Goal: Information Seeking & Learning: Learn about a topic

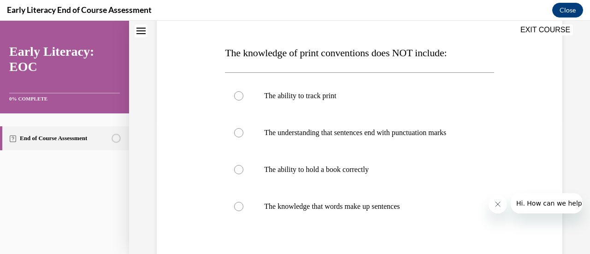
scroll to position [135, 0]
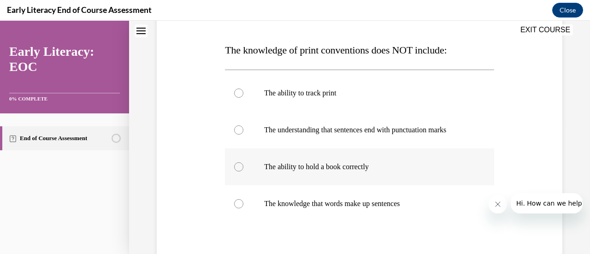
click at [306, 166] on p "The ability to hold a book correctly" at bounding box center [367, 166] width 206 height 9
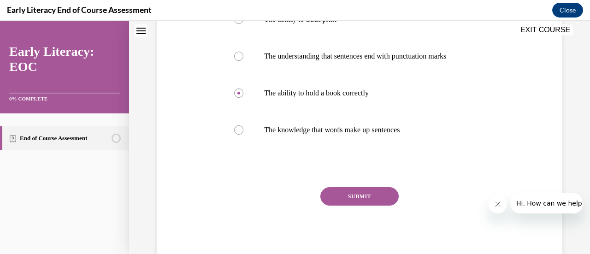
click at [343, 194] on button "SUBMIT" at bounding box center [359, 196] width 78 height 18
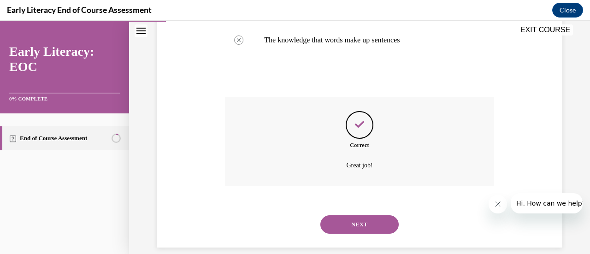
scroll to position [311, 0]
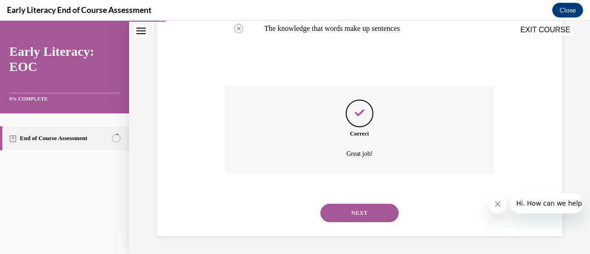
click at [347, 213] on button "NEXT" at bounding box center [359, 213] width 78 height 18
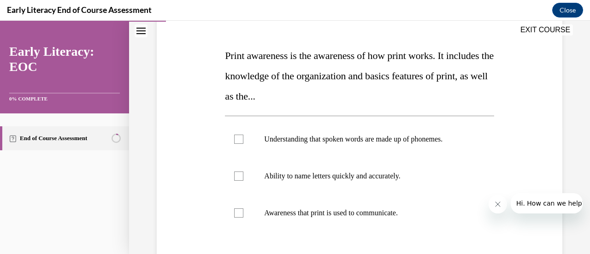
scroll to position [140, 0]
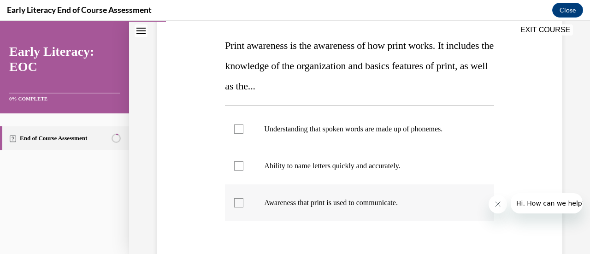
click at [346, 207] on div at bounding box center [359, 202] width 269 height 37
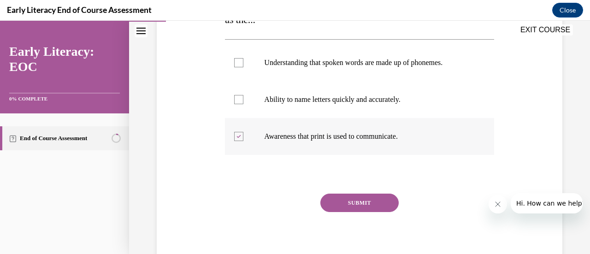
click at [346, 207] on button "SUBMIT" at bounding box center [359, 203] width 78 height 18
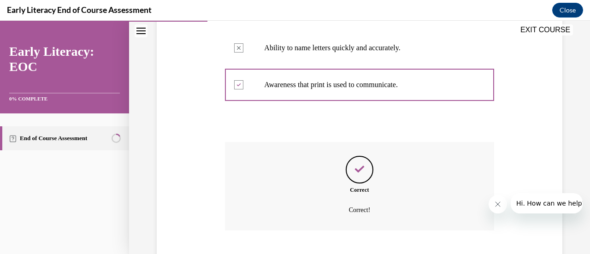
scroll to position [314, 0]
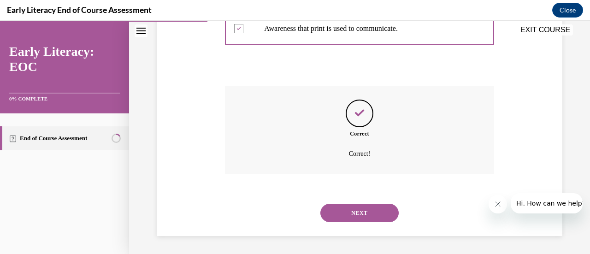
click at [353, 212] on button "NEXT" at bounding box center [359, 213] width 78 height 18
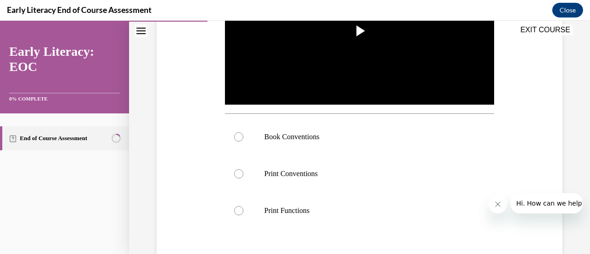
scroll to position [250, 0]
click at [243, 138] on div at bounding box center [359, 136] width 269 height 37
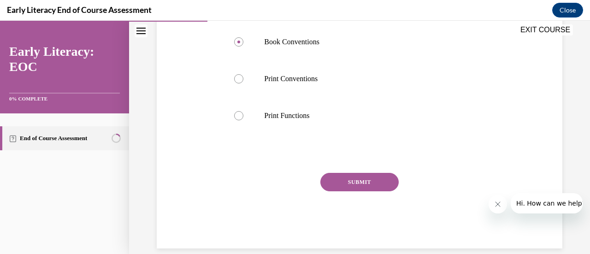
click at [345, 181] on button "SUBMIT" at bounding box center [359, 182] width 78 height 18
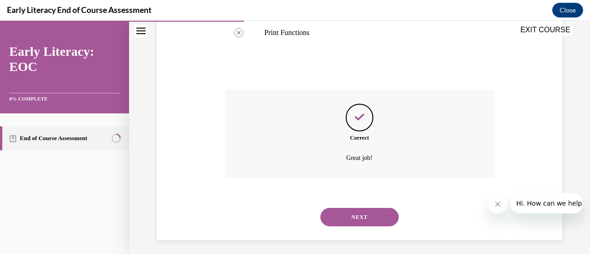
scroll to position [429, 0]
click at [346, 212] on button "NEXT" at bounding box center [359, 215] width 78 height 18
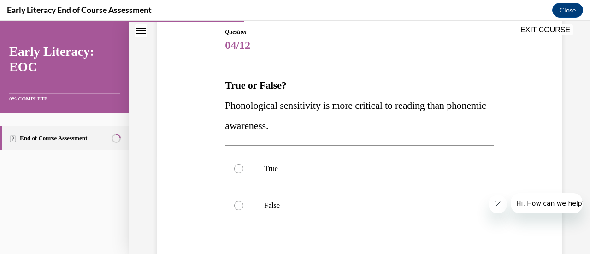
scroll to position [108, 0]
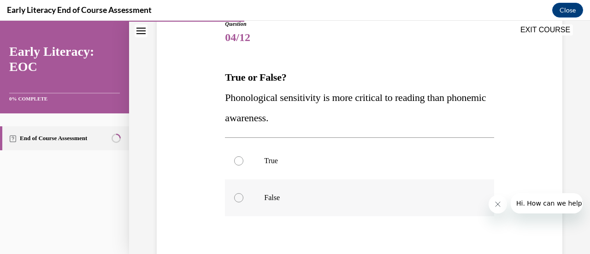
click at [239, 198] on div at bounding box center [238, 197] width 9 height 9
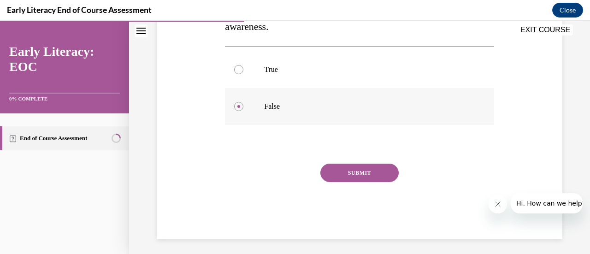
scroll to position [200, 0]
click at [368, 174] on button "SUBMIT" at bounding box center [359, 172] width 78 height 18
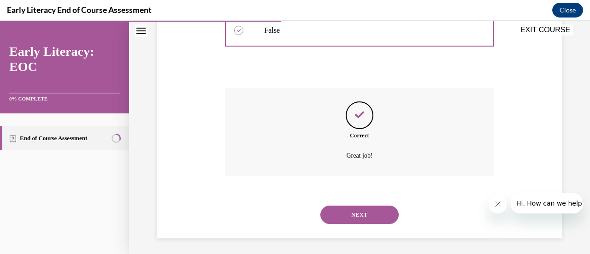
scroll to position [277, 0]
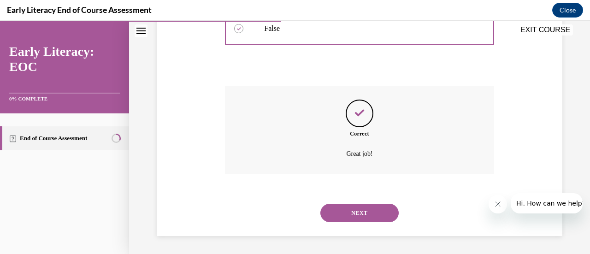
click at [359, 217] on button "NEXT" at bounding box center [359, 213] width 78 height 18
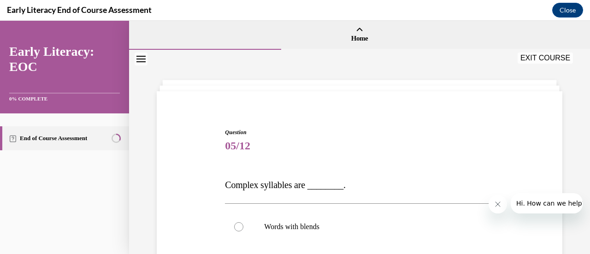
click at [359, 217] on div at bounding box center [359, 226] width 269 height 37
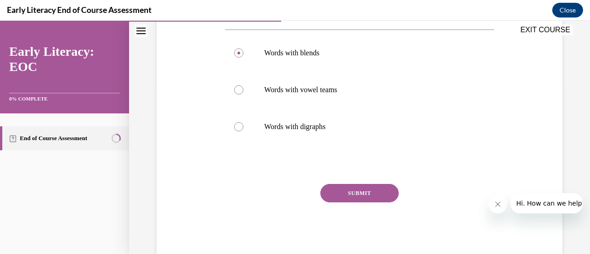
click at [346, 198] on button "SUBMIT" at bounding box center [359, 193] width 78 height 18
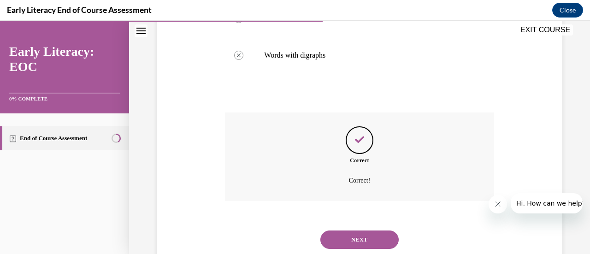
scroll to position [272, 0]
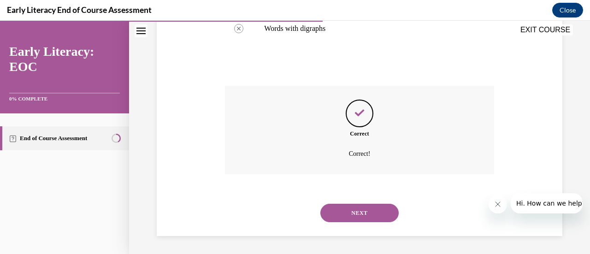
click at [349, 217] on button "NEXT" at bounding box center [359, 213] width 78 height 18
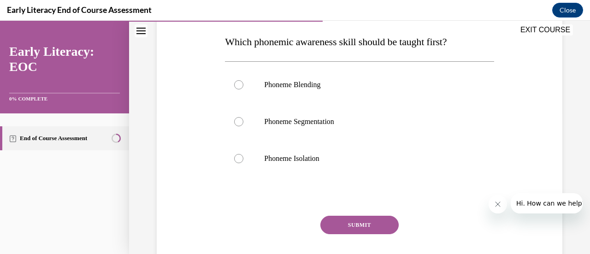
scroll to position [156, 0]
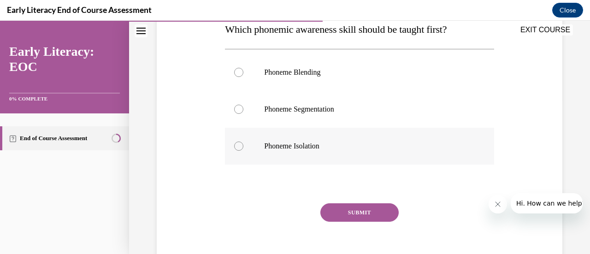
click at [292, 144] on p "Phoneme Isolation" at bounding box center [367, 145] width 206 height 9
click at [347, 214] on button "SUBMIT" at bounding box center [359, 212] width 78 height 18
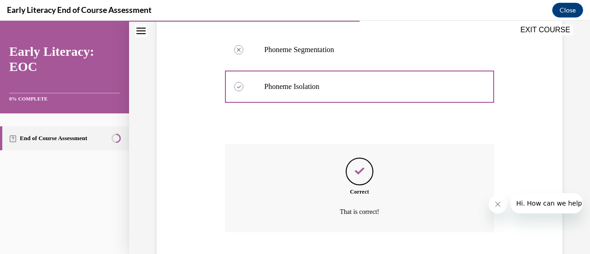
scroll to position [274, 0]
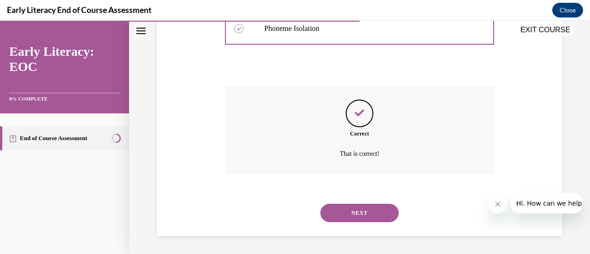
click at [362, 220] on button "NEXT" at bounding box center [359, 213] width 78 height 18
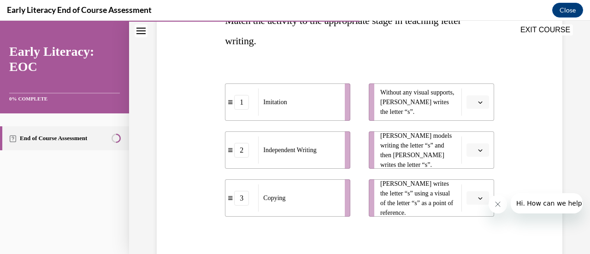
scroll to position [172, 0]
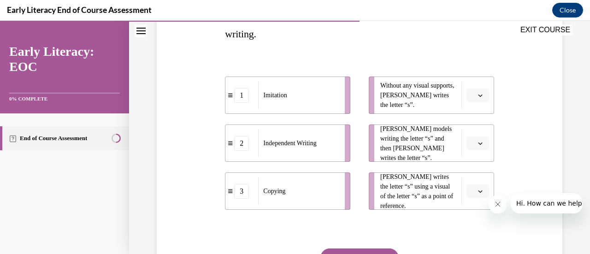
click at [477, 95] on span "button" at bounding box center [480, 95] width 6 height 6
click at [468, 152] on span "2" at bounding box center [467, 152] width 3 height 7
click at [478, 143] on icon "button" at bounding box center [480, 143] width 4 height 2
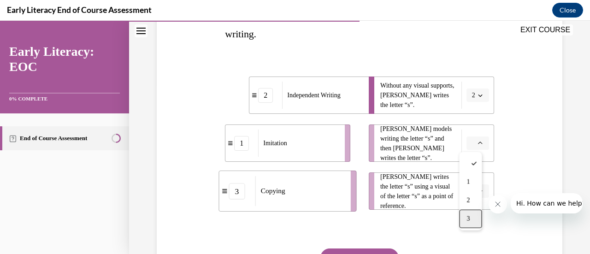
click at [469, 218] on span "3" at bounding box center [467, 218] width 3 height 7
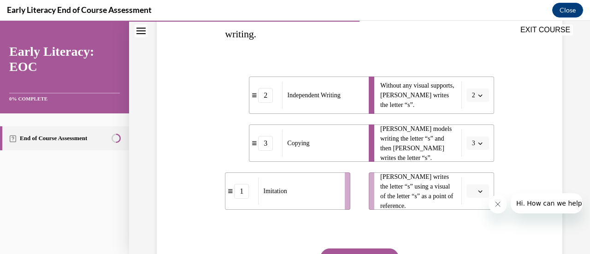
click at [476, 186] on button "button" at bounding box center [477, 191] width 23 height 14
click at [468, 136] on span "1" at bounding box center [467, 133] width 3 height 7
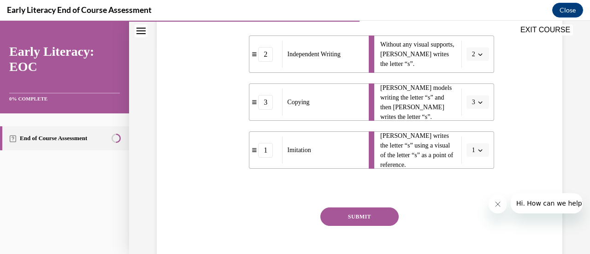
scroll to position [213, 0]
click at [353, 216] on button "SUBMIT" at bounding box center [359, 216] width 78 height 18
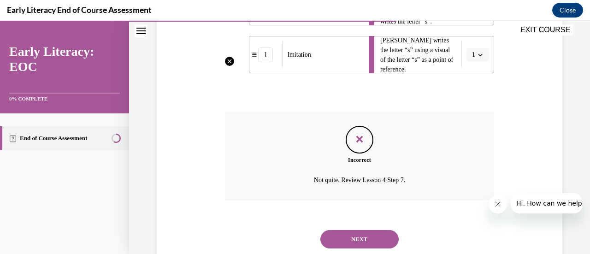
scroll to position [335, 0]
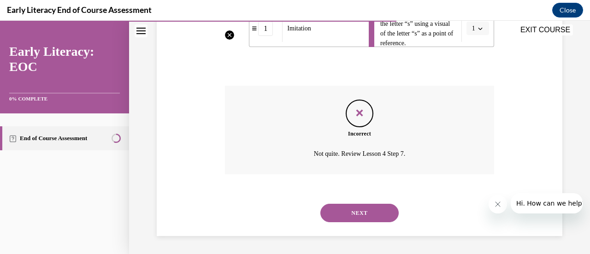
click at [355, 210] on button "NEXT" at bounding box center [359, 213] width 78 height 18
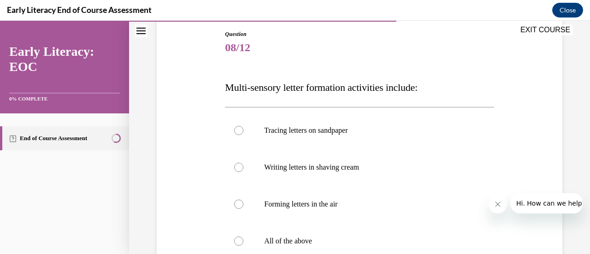
scroll to position [131, 0]
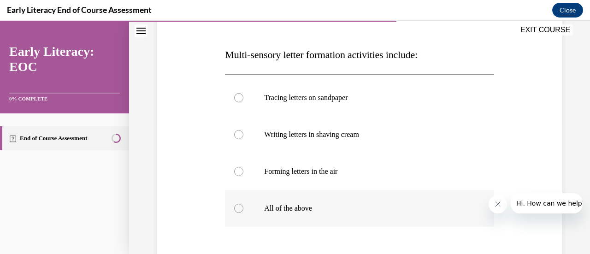
click at [239, 208] on div at bounding box center [238, 208] width 9 height 9
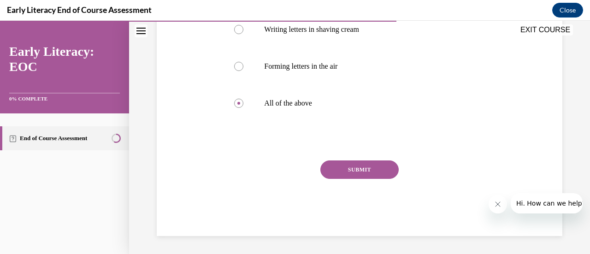
click at [357, 169] on button "SUBMIT" at bounding box center [359, 169] width 78 height 18
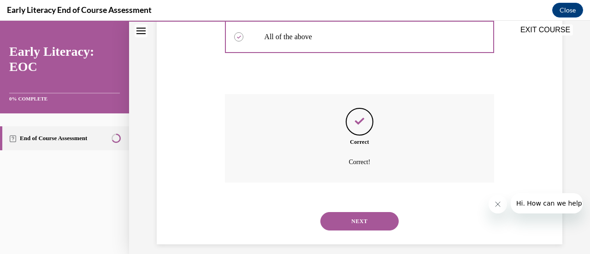
scroll to position [311, 0]
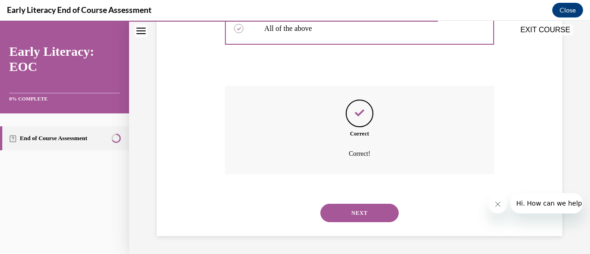
click at [352, 209] on button "NEXT" at bounding box center [359, 213] width 78 height 18
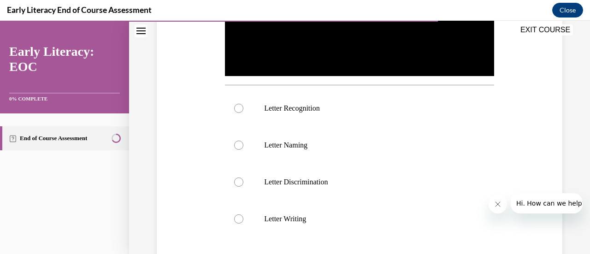
scroll to position [278, 0]
click at [236, 145] on div at bounding box center [238, 145] width 9 height 9
click at [237, 108] on div at bounding box center [238, 108] width 9 height 9
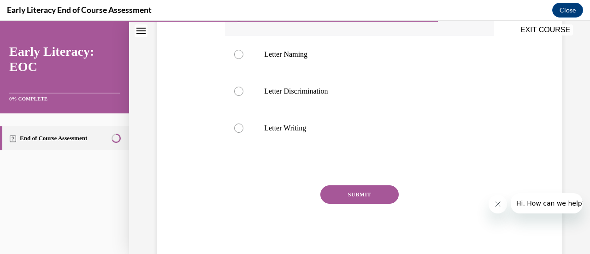
scroll to position [372, 0]
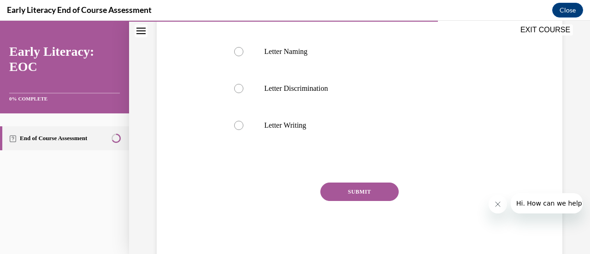
click at [352, 191] on button "SUBMIT" at bounding box center [359, 191] width 78 height 18
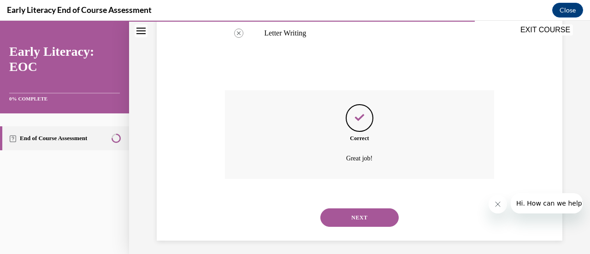
scroll to position [466, 0]
click at [354, 219] on button "NEXT" at bounding box center [359, 215] width 78 height 18
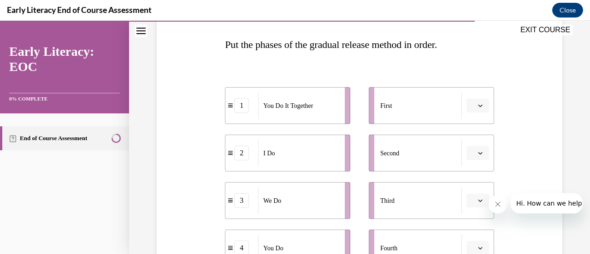
scroll to position [143, 0]
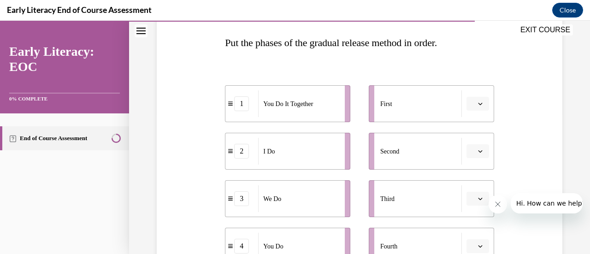
click at [477, 107] on button "button" at bounding box center [477, 104] width 23 height 14
click at [467, 159] on span "2" at bounding box center [467, 160] width 3 height 7
click at [471, 154] on button "button" at bounding box center [477, 151] width 23 height 14
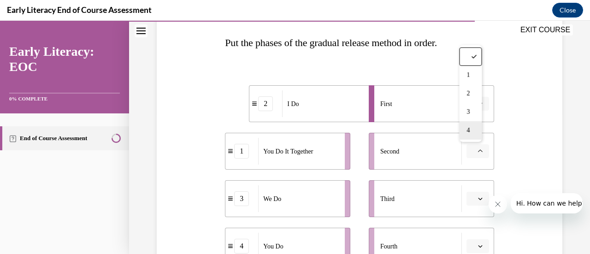
click at [470, 130] on span "4" at bounding box center [467, 130] width 3 height 7
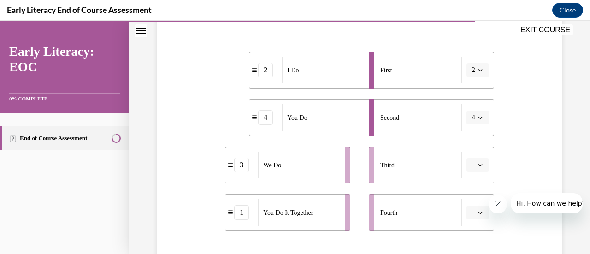
scroll to position [189, 0]
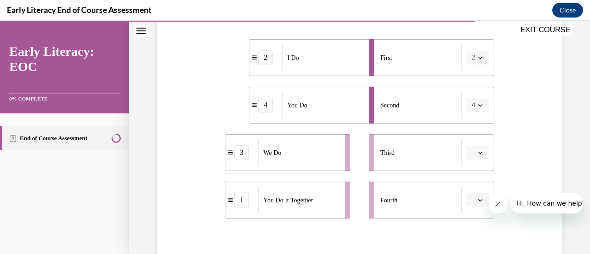
click at [478, 153] on icon "button" at bounding box center [480, 152] width 5 height 5
click at [468, 76] on span "1" at bounding box center [467, 76] width 3 height 7
click at [472, 203] on span "Please select an option" at bounding box center [473, 199] width 3 height 9
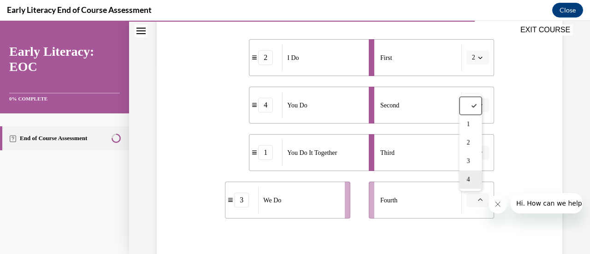
click at [466, 181] on span "4" at bounding box center [467, 179] width 3 height 7
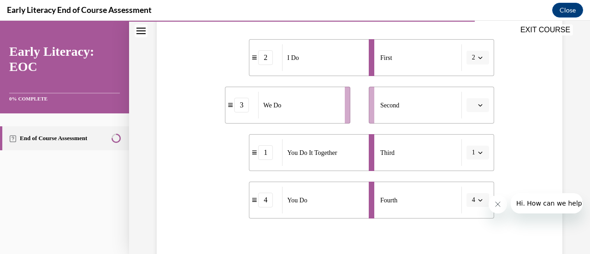
click at [472, 202] on span "4" at bounding box center [473, 199] width 3 height 9
click at [466, 162] on span "3" at bounding box center [465, 161] width 3 height 7
click at [478, 200] on icon "button" at bounding box center [480, 200] width 5 height 5
click at [469, 187] on div "4" at bounding box center [468, 179] width 23 height 18
click at [477, 104] on span "button" at bounding box center [480, 105] width 6 height 6
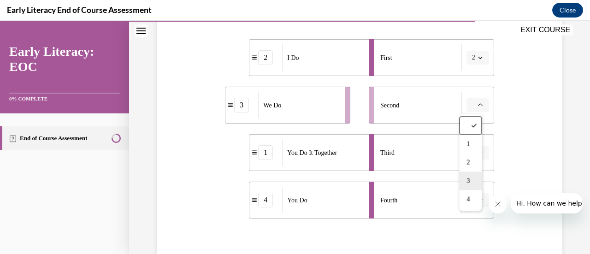
click at [465, 183] on div "3" at bounding box center [470, 180] width 23 height 18
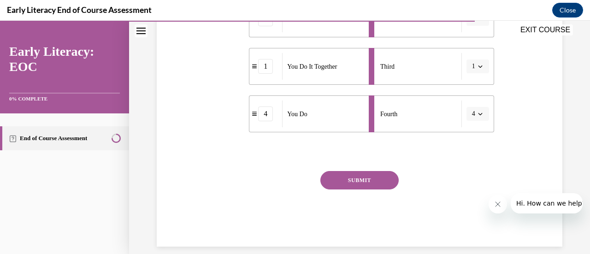
click at [370, 182] on button "SUBMIT" at bounding box center [359, 180] width 78 height 18
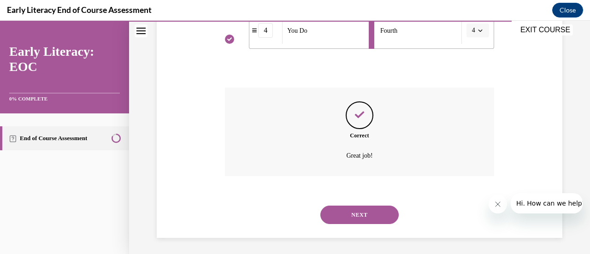
scroll to position [360, 0]
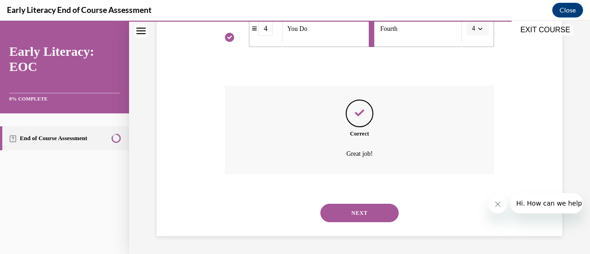
click at [367, 218] on button "NEXT" at bounding box center [359, 213] width 78 height 18
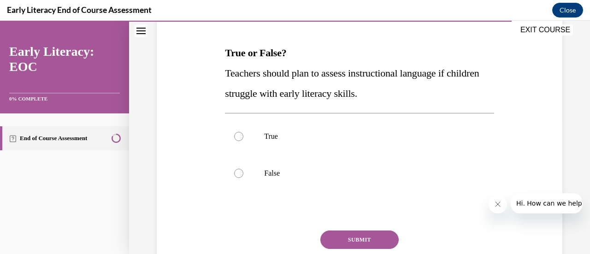
scroll to position [135, 0]
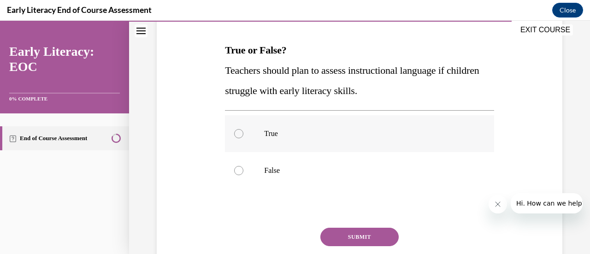
click at [249, 139] on div at bounding box center [359, 133] width 269 height 37
click at [355, 240] on button "SUBMIT" at bounding box center [359, 237] width 78 height 18
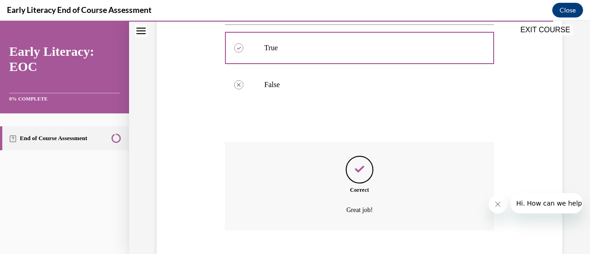
scroll to position [277, 0]
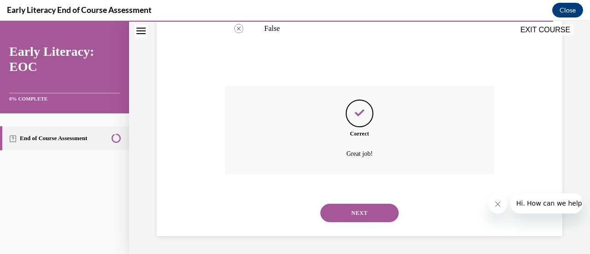
click at [348, 213] on button "NEXT" at bounding box center [359, 213] width 78 height 18
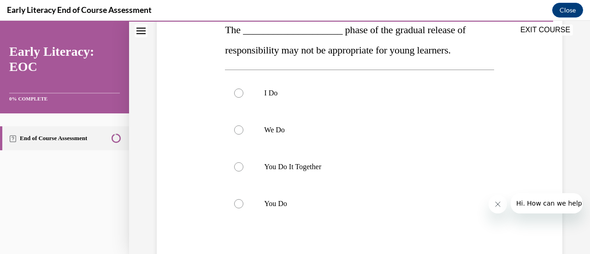
scroll to position [158, 0]
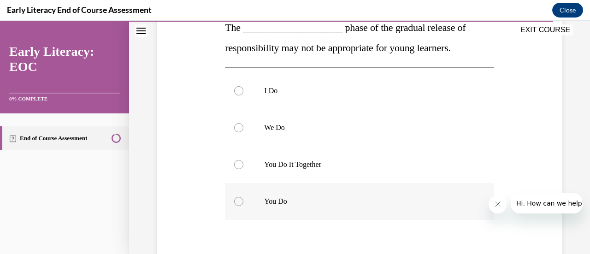
click at [239, 194] on div at bounding box center [359, 201] width 269 height 37
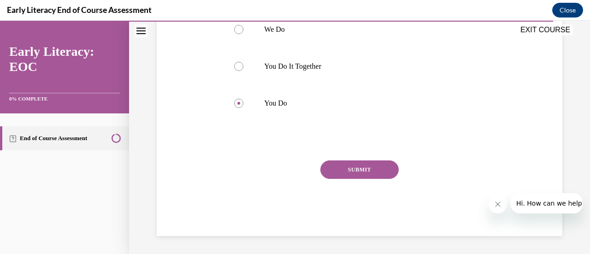
click at [358, 166] on button "SUBMIT" at bounding box center [359, 169] width 78 height 18
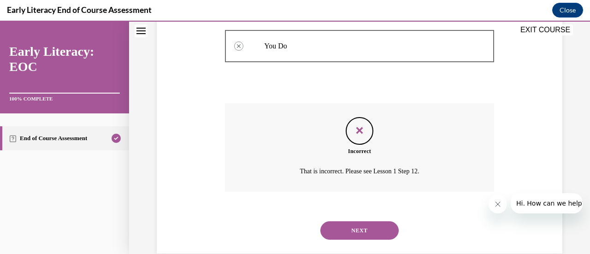
scroll to position [315, 0]
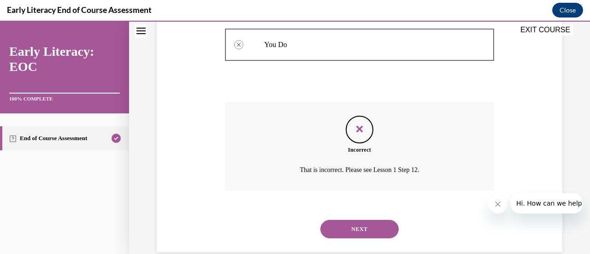
click at [368, 229] on button "NEXT" at bounding box center [359, 229] width 78 height 18
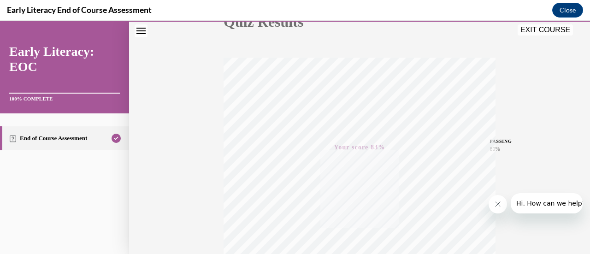
scroll to position [239, 0]
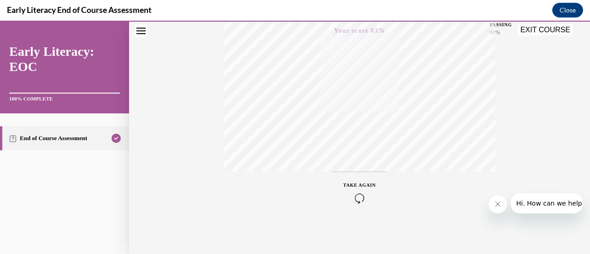
click at [552, 28] on button "EXIT COURSE" at bounding box center [544, 29] width 55 height 11
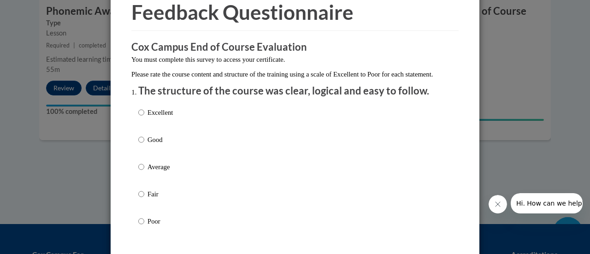
scroll to position [64, 0]
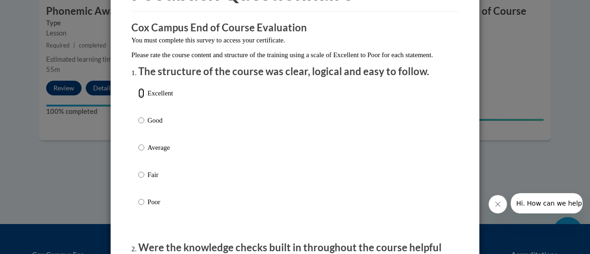
click at [139, 98] on input "Excellent" at bounding box center [141, 93] width 6 height 10
radio input "true"
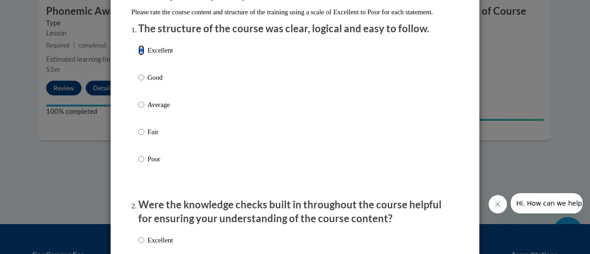
scroll to position [179, 0]
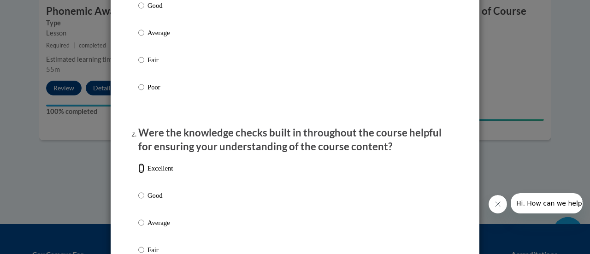
click at [138, 173] on input "Excellent" at bounding box center [141, 168] width 6 height 10
radio input "true"
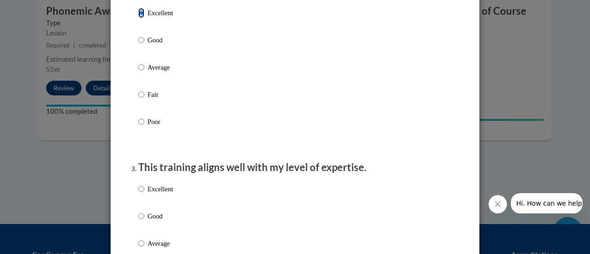
scroll to position [340, 0]
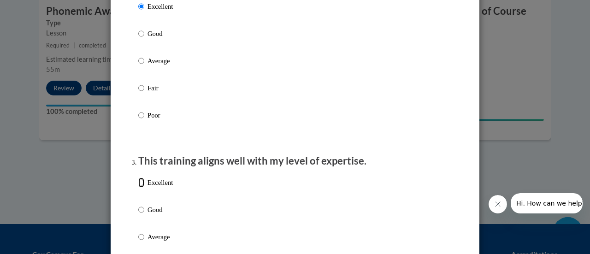
click at [138, 188] on input "Excellent" at bounding box center [141, 182] width 6 height 10
radio input "true"
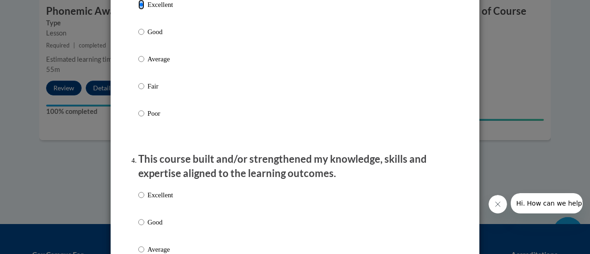
scroll to position [527, 0]
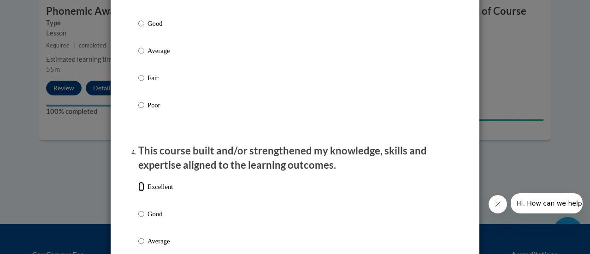
click at [138, 192] on input "Excellent" at bounding box center [141, 187] width 6 height 10
radio input "true"
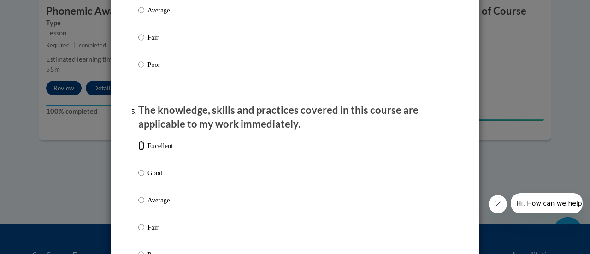
click at [139, 151] on input "Excellent" at bounding box center [141, 146] width 6 height 10
radio input "true"
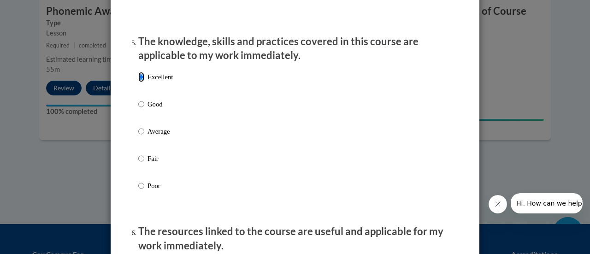
scroll to position [924, 0]
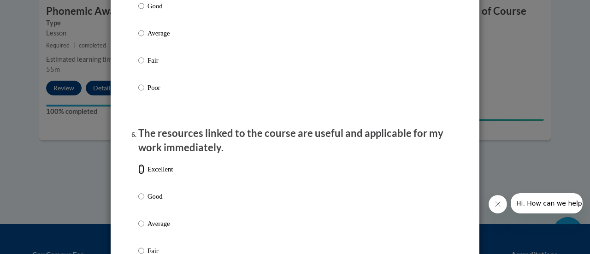
click at [140, 174] on input "Excellent" at bounding box center [141, 169] width 6 height 10
radio input "true"
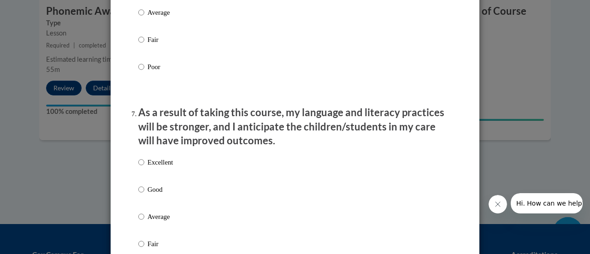
scroll to position [1184, 0]
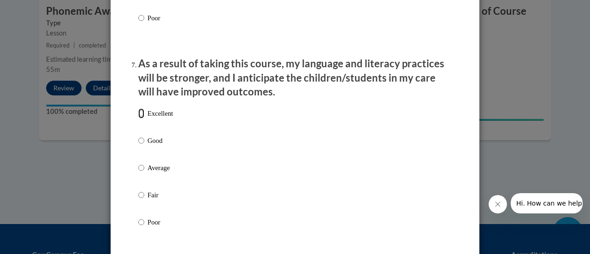
click at [138, 118] on input "Excellent" at bounding box center [141, 113] width 6 height 10
radio input "true"
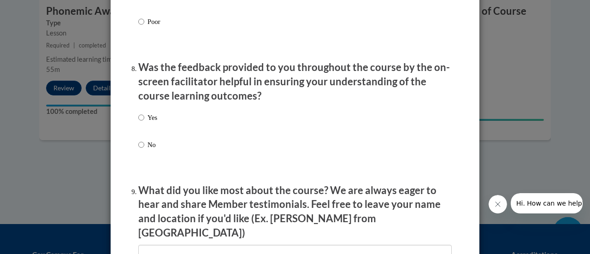
scroll to position [1385, 0]
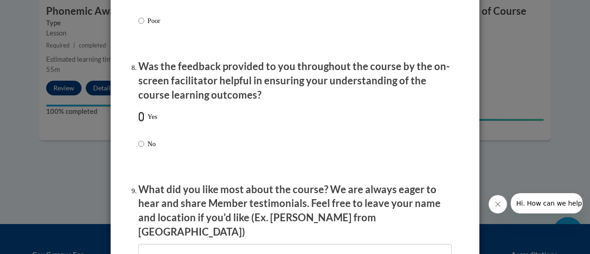
click at [139, 122] on input "Yes" at bounding box center [141, 117] width 6 height 10
radio input "true"
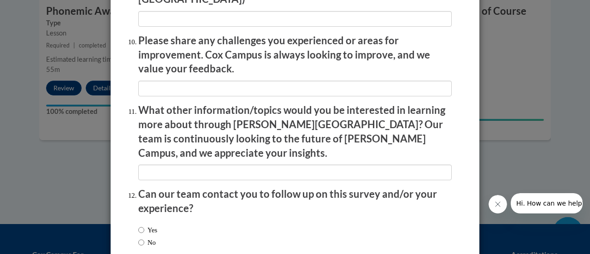
scroll to position [1662, 0]
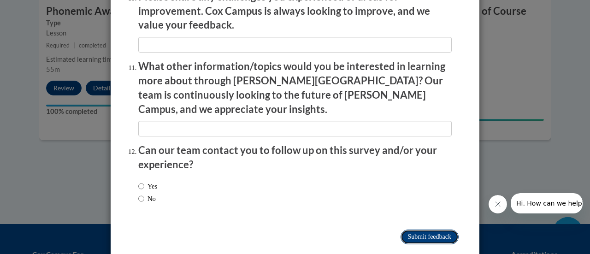
click at [423, 229] on input "Submit feedback" at bounding box center [429, 236] width 58 height 15
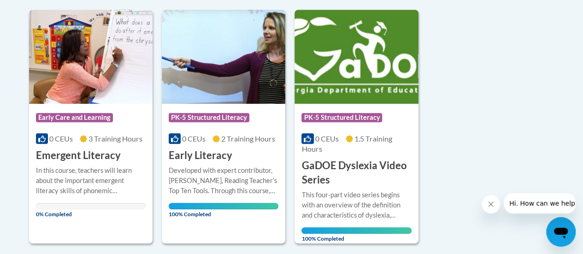
scroll to position [226, 0]
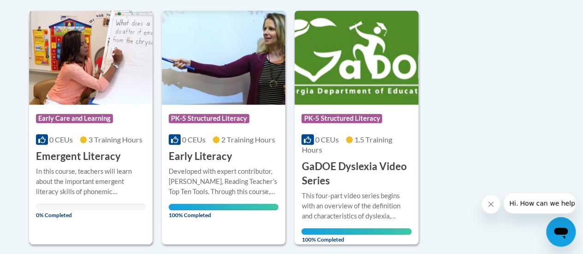
click at [81, 167] on div "In this course, teachers will learn about the important emergent literacy skill…" at bounding box center [91, 181] width 110 height 30
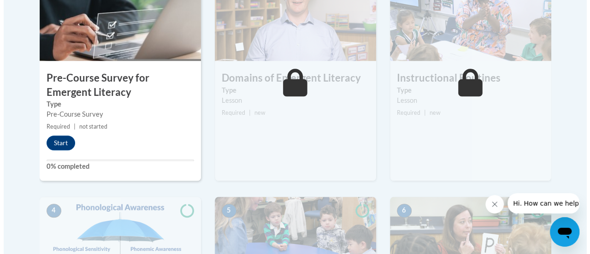
scroll to position [340, 0]
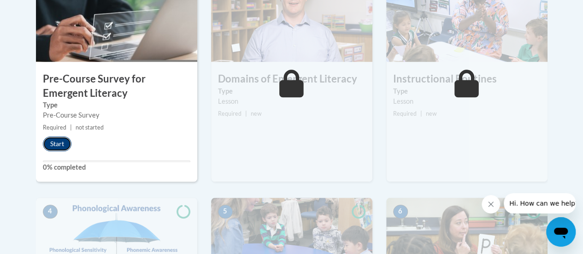
click at [53, 142] on button "Start" at bounding box center [57, 143] width 29 height 15
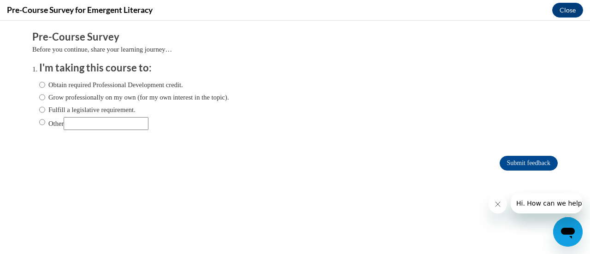
scroll to position [0, 0]
click at [106, 85] on label "Obtain required Professional Development credit." at bounding box center [111, 85] width 144 height 10
click at [45, 85] on input "Obtain required Professional Development credit." at bounding box center [42, 85] width 6 height 10
radio input "true"
click at [496, 204] on icon "Close message from company" at bounding box center [496, 203] width 7 height 7
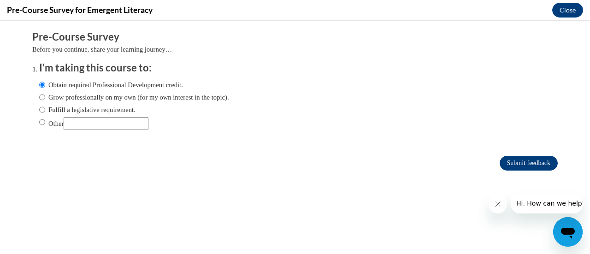
click at [521, 164] on input "Submit feedback" at bounding box center [528, 163] width 58 height 15
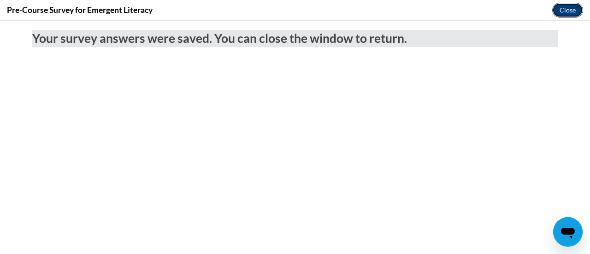
click at [564, 14] on button "Close" at bounding box center [567, 10] width 31 height 15
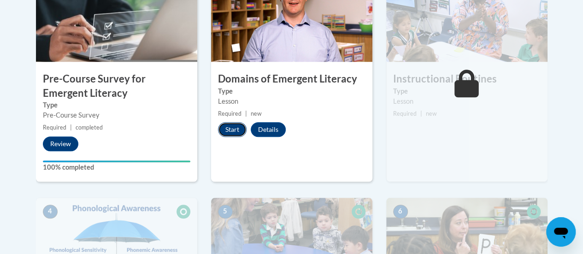
click at [232, 123] on button "Start" at bounding box center [232, 129] width 29 height 15
